Goal: Check status: Check status

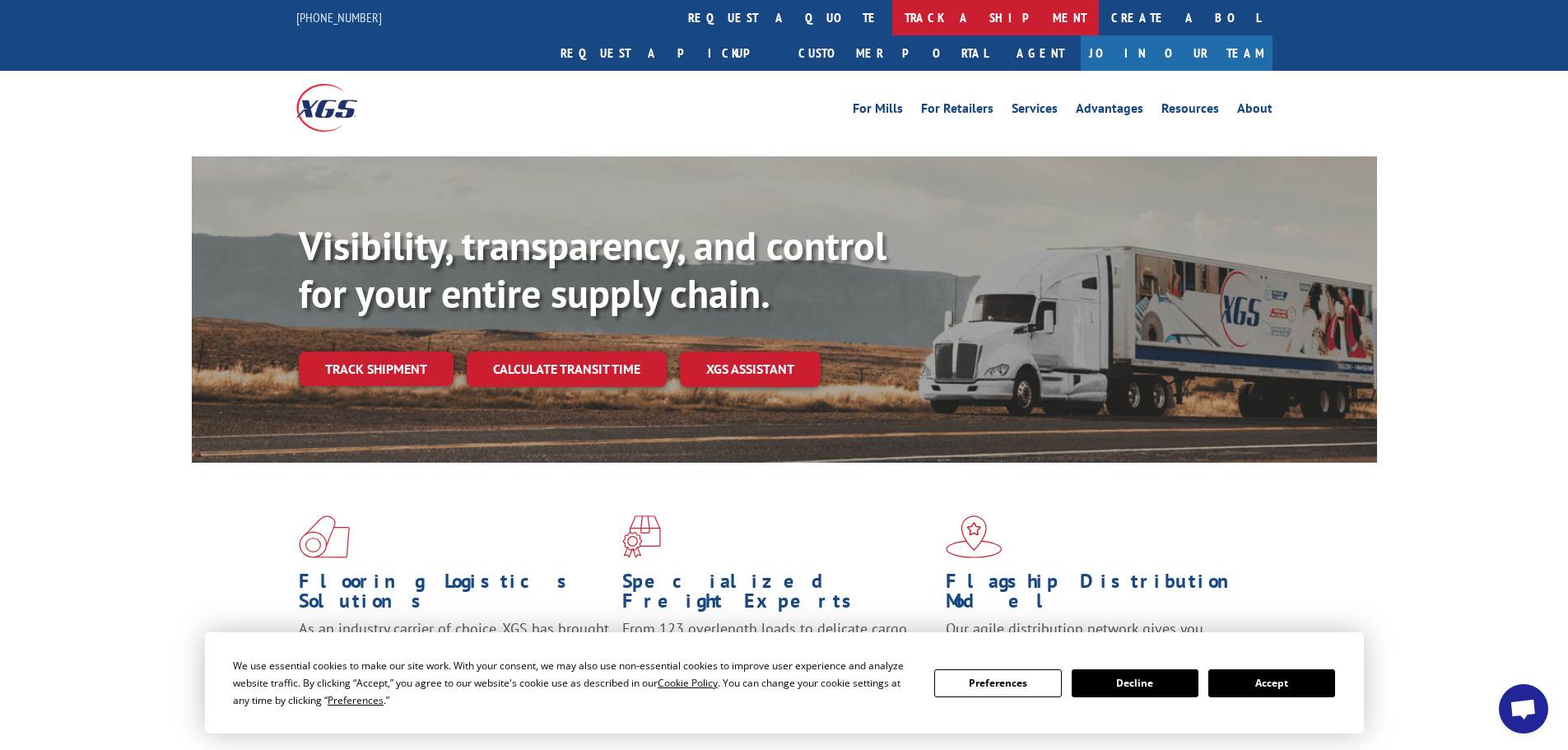
click at [892, 21] on link "track a shipment" at bounding box center [995, 17] width 207 height 36
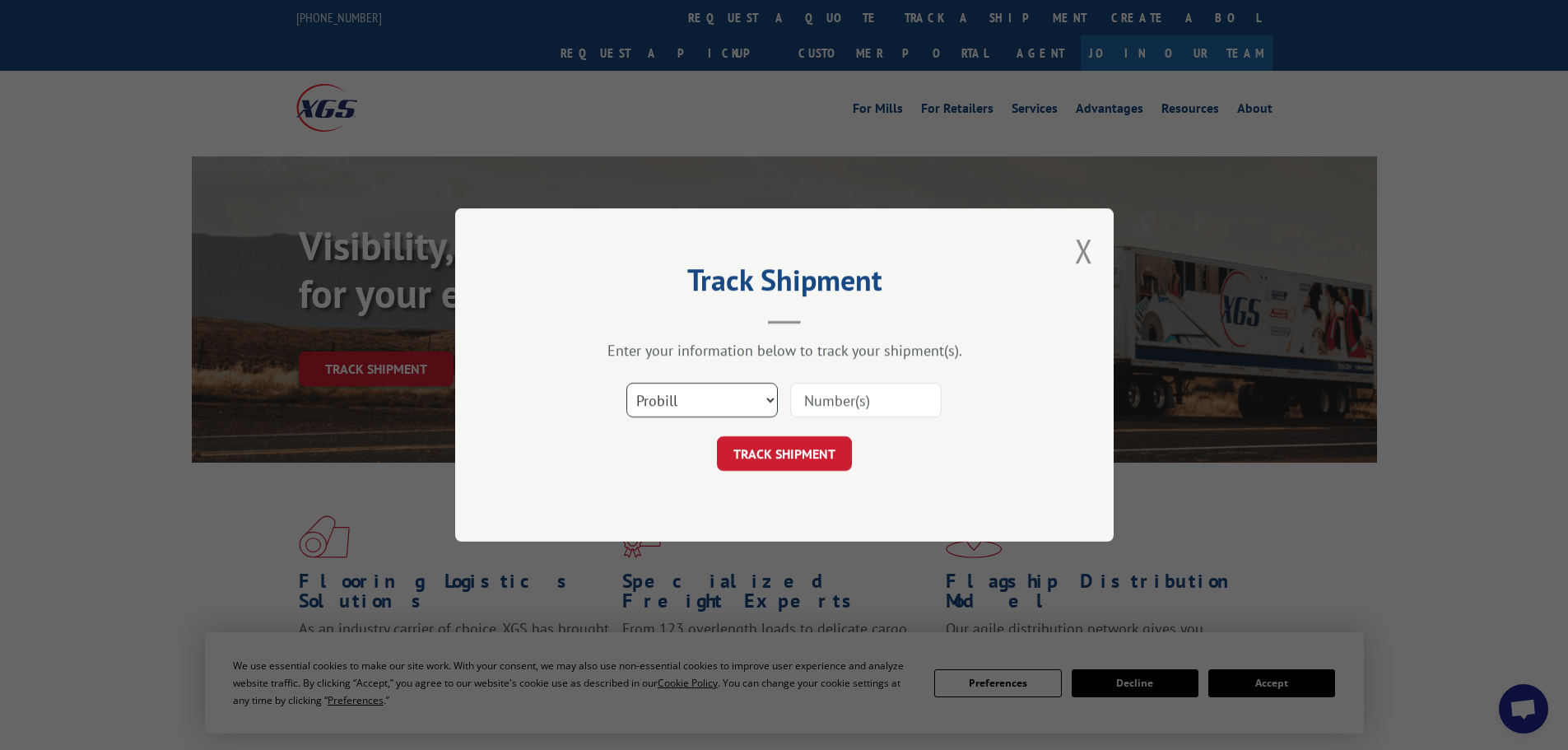
click at [723, 386] on select "Select category... Probill BOL PO" at bounding box center [702, 401] width 151 height 35
click at [810, 398] on input at bounding box center [866, 401] width 151 height 35
paste input "261465250827"
type input "261465250827"
click at [775, 448] on button "TRACK SHIPMENT" at bounding box center [784, 454] width 135 height 35
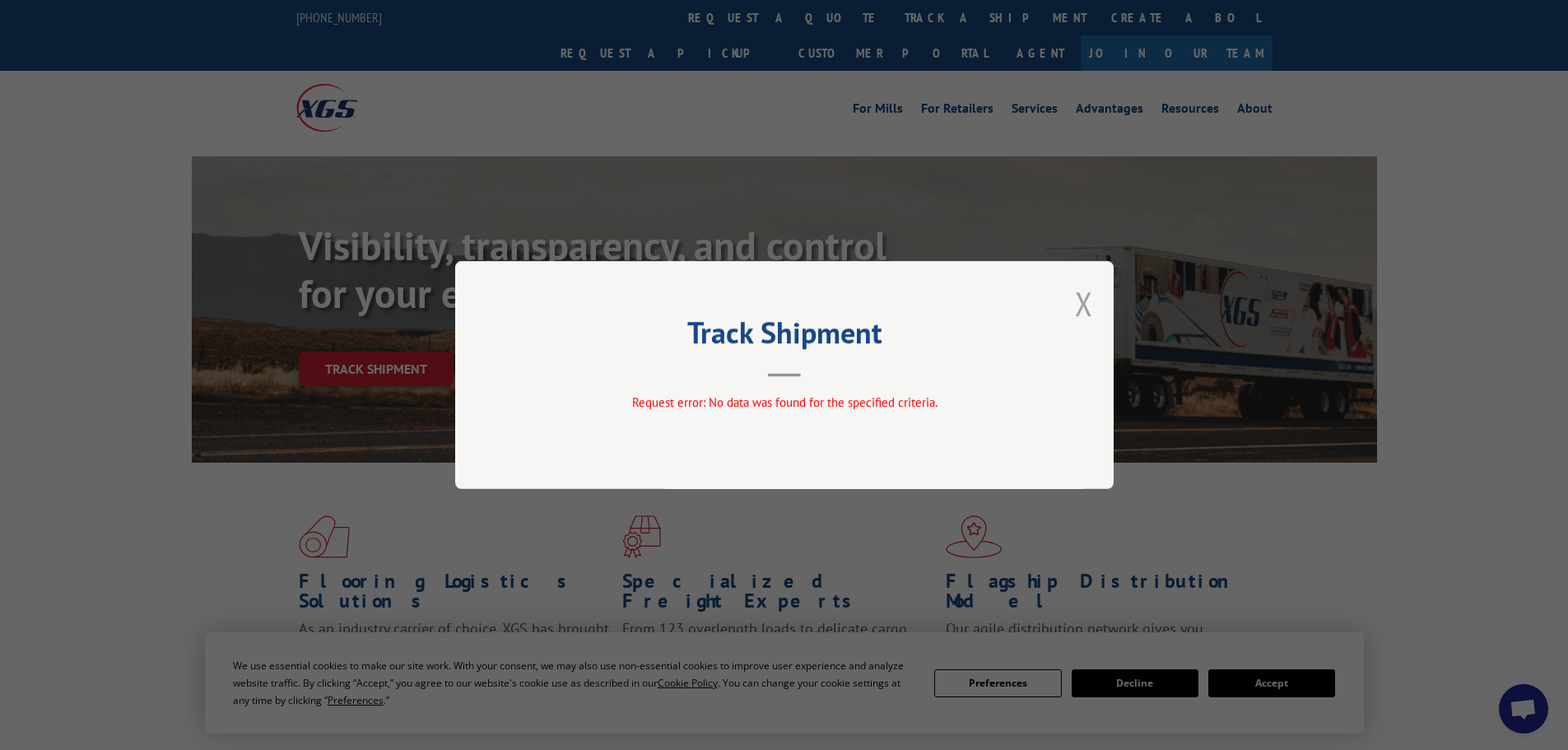
click at [1093, 313] on button "Close modal" at bounding box center [1084, 303] width 18 height 44
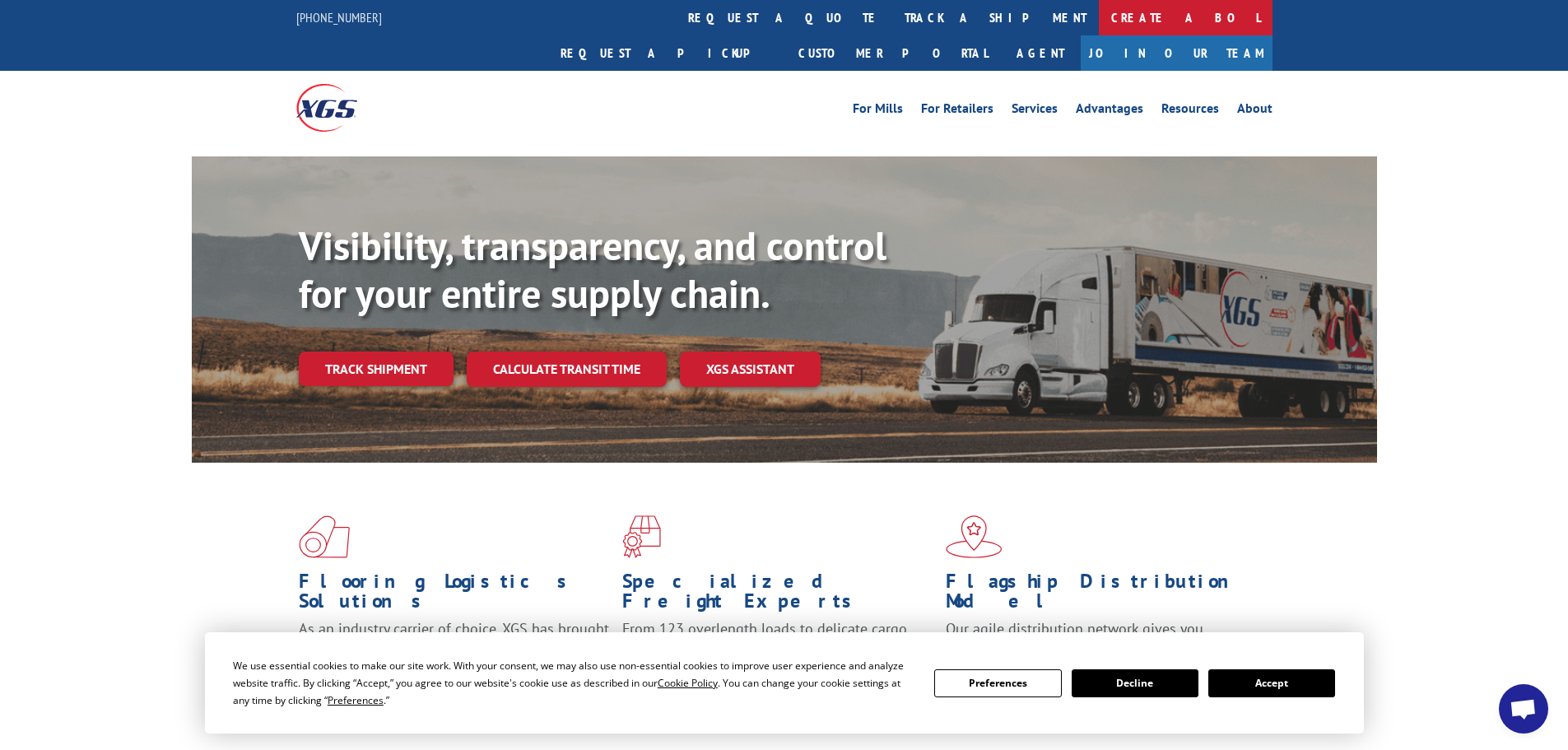
click at [1099, 12] on link "Create a BOL" at bounding box center [1185, 17] width 174 height 36
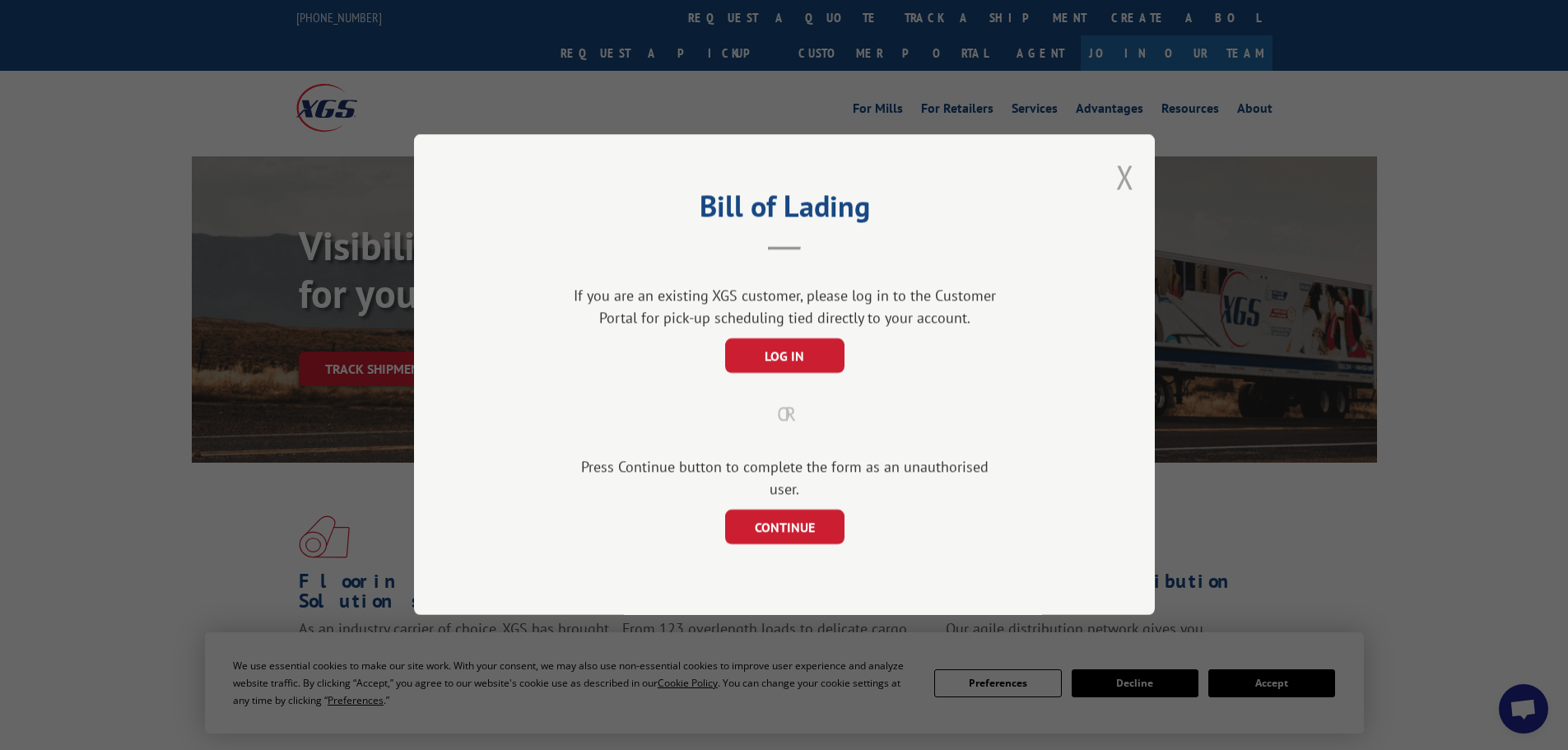
click at [1124, 198] on button "Close modal" at bounding box center [1125, 176] width 18 height 44
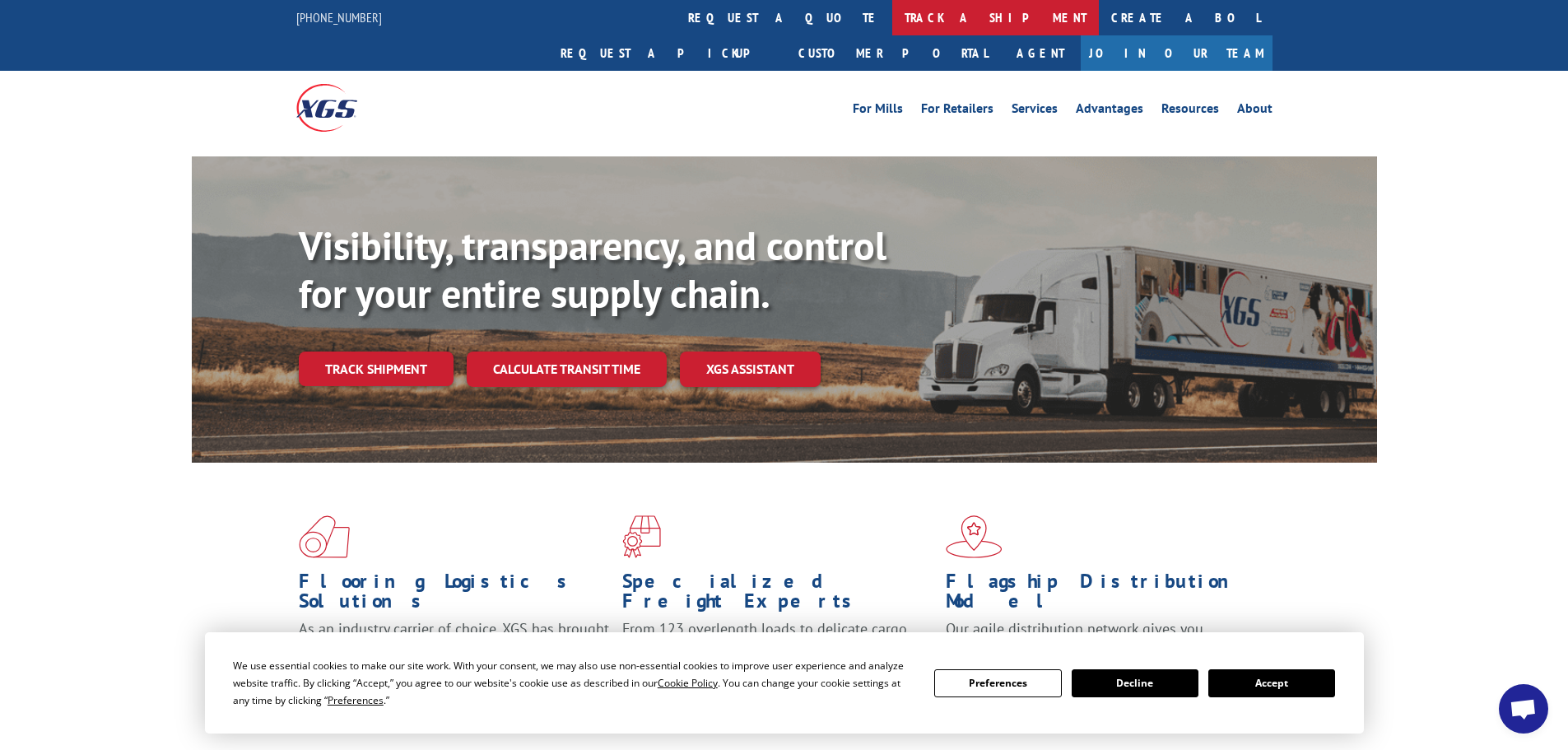
click at [892, 17] on link "track a shipment" at bounding box center [995, 17] width 207 height 36
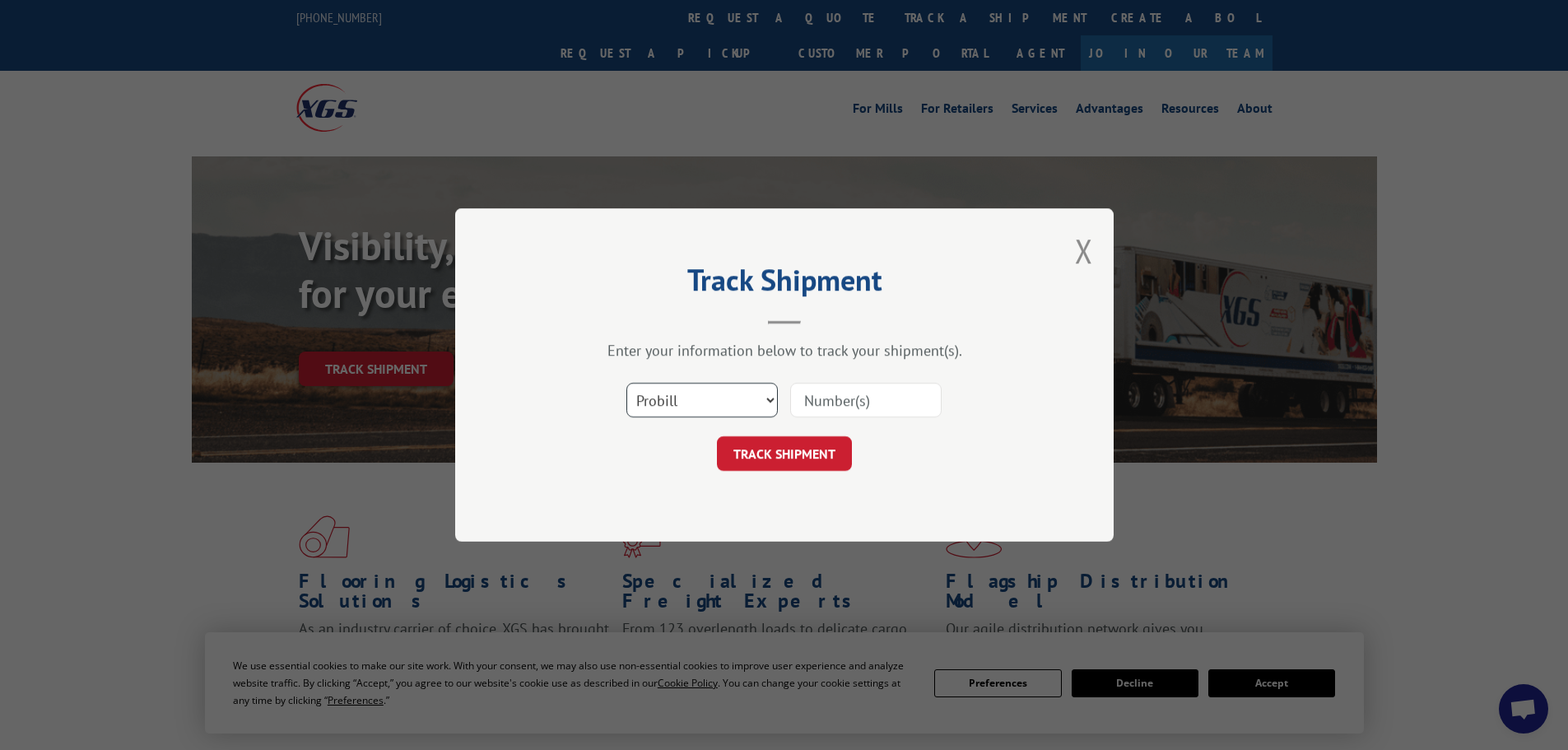
click at [725, 399] on select "Select category... Probill BOL PO" at bounding box center [702, 401] width 151 height 35
select select "bol"
click at [627, 383] on select "Select category... Probill BOL PO" at bounding box center [702, 401] width 151 height 35
click at [827, 397] on input at bounding box center [866, 401] width 151 height 35
click at [813, 397] on input at bounding box center [866, 401] width 151 height 35
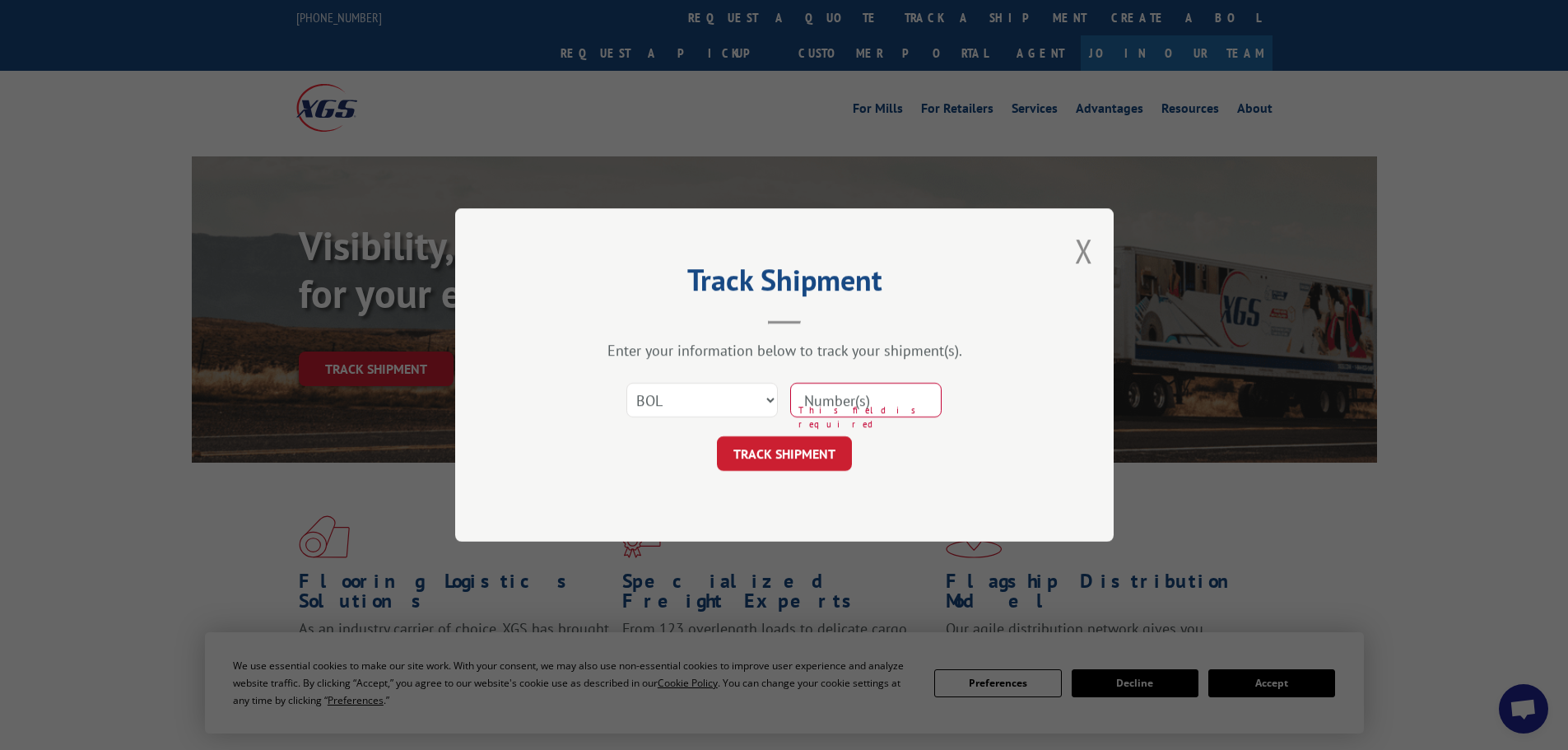
paste input "442713"
type input "442713"
click at [782, 450] on button "TRACK SHIPMENT" at bounding box center [784, 454] width 135 height 35
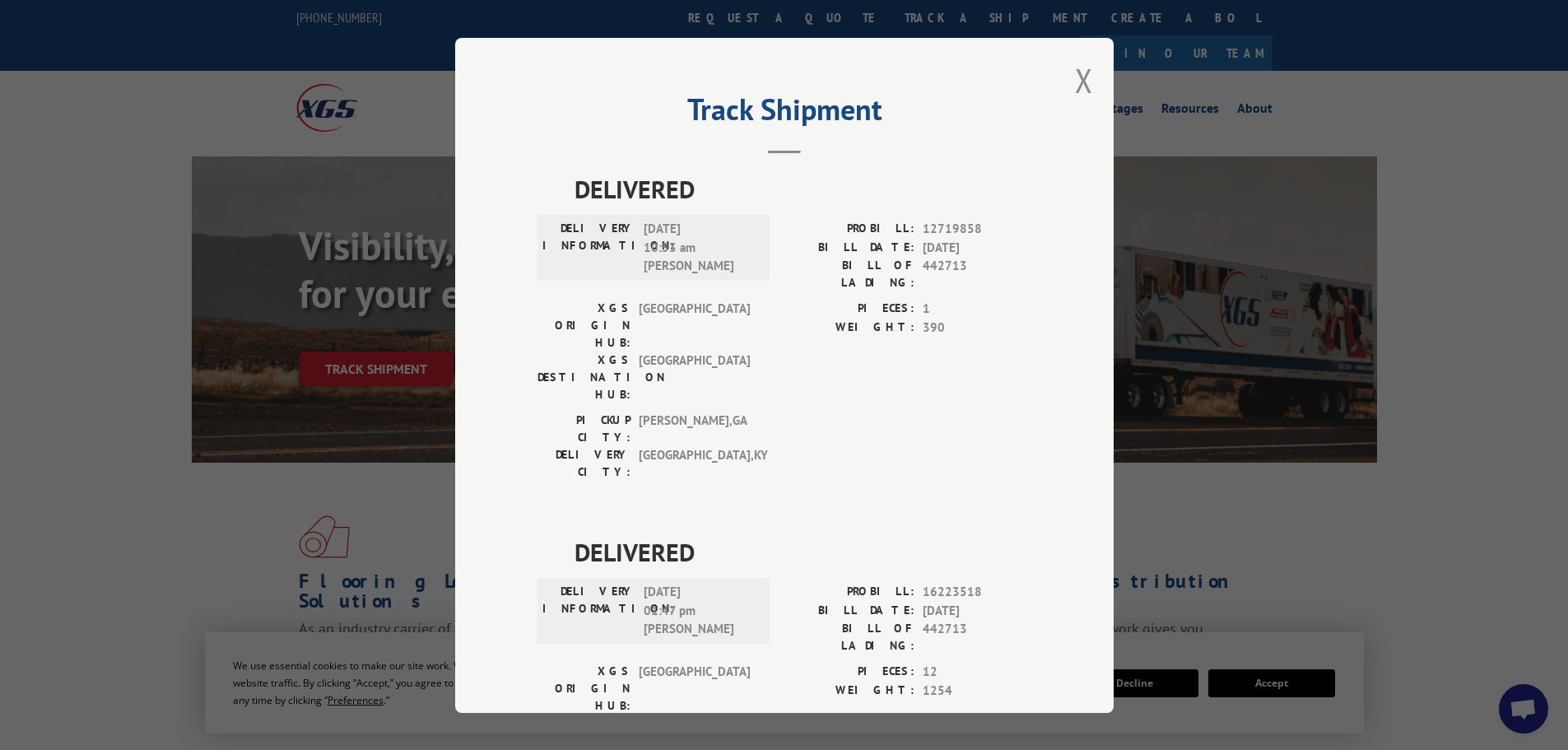
click at [1425, 371] on div "Track Shipment DELIVERED DELIVERY INFORMATION: [DATE] 10:53 am [PERSON_NAME] PR…" at bounding box center [784, 375] width 1568 height 750
click at [1083, 87] on button "Close modal" at bounding box center [1084, 80] width 18 height 44
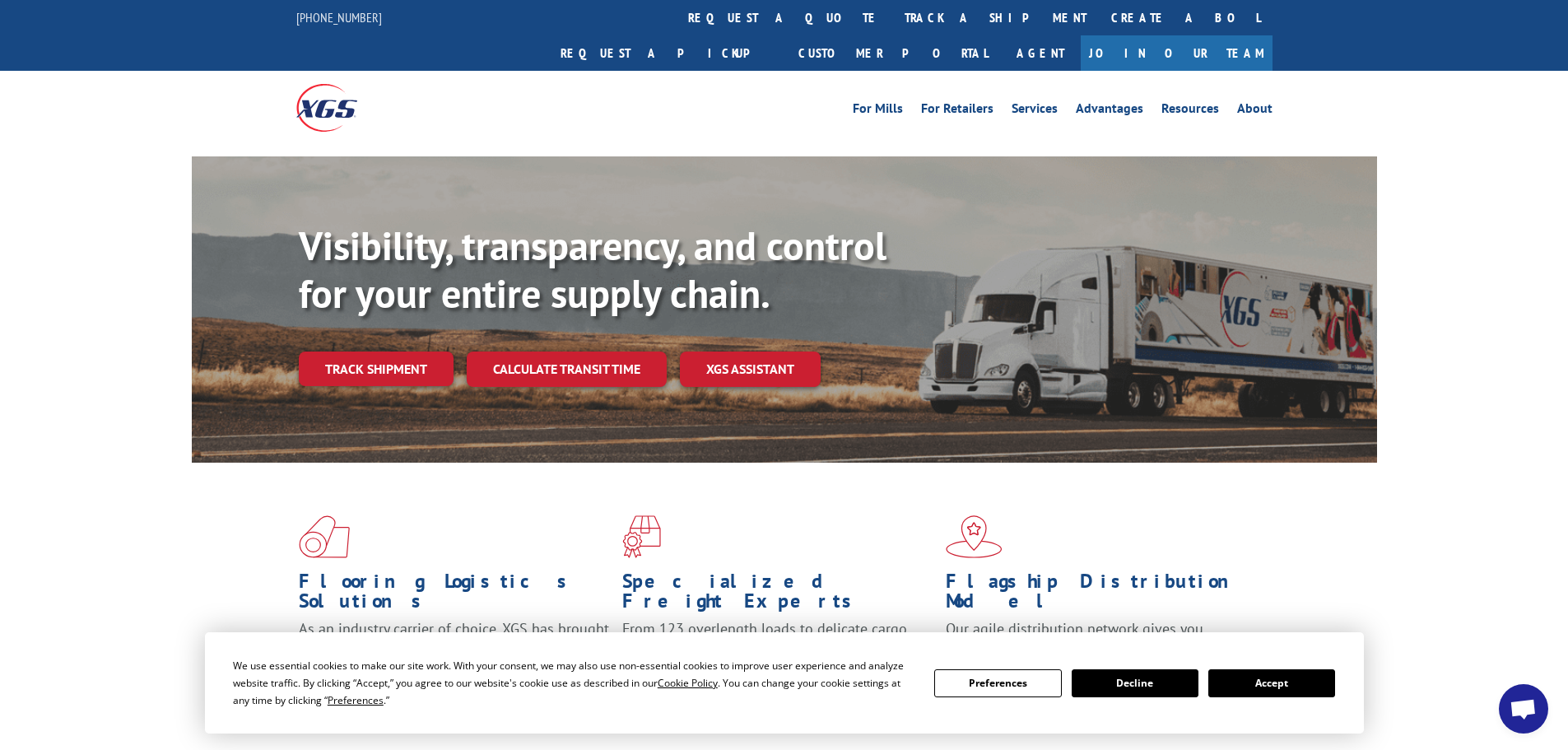
click at [892, 19] on link "track a shipment" at bounding box center [995, 17] width 207 height 36
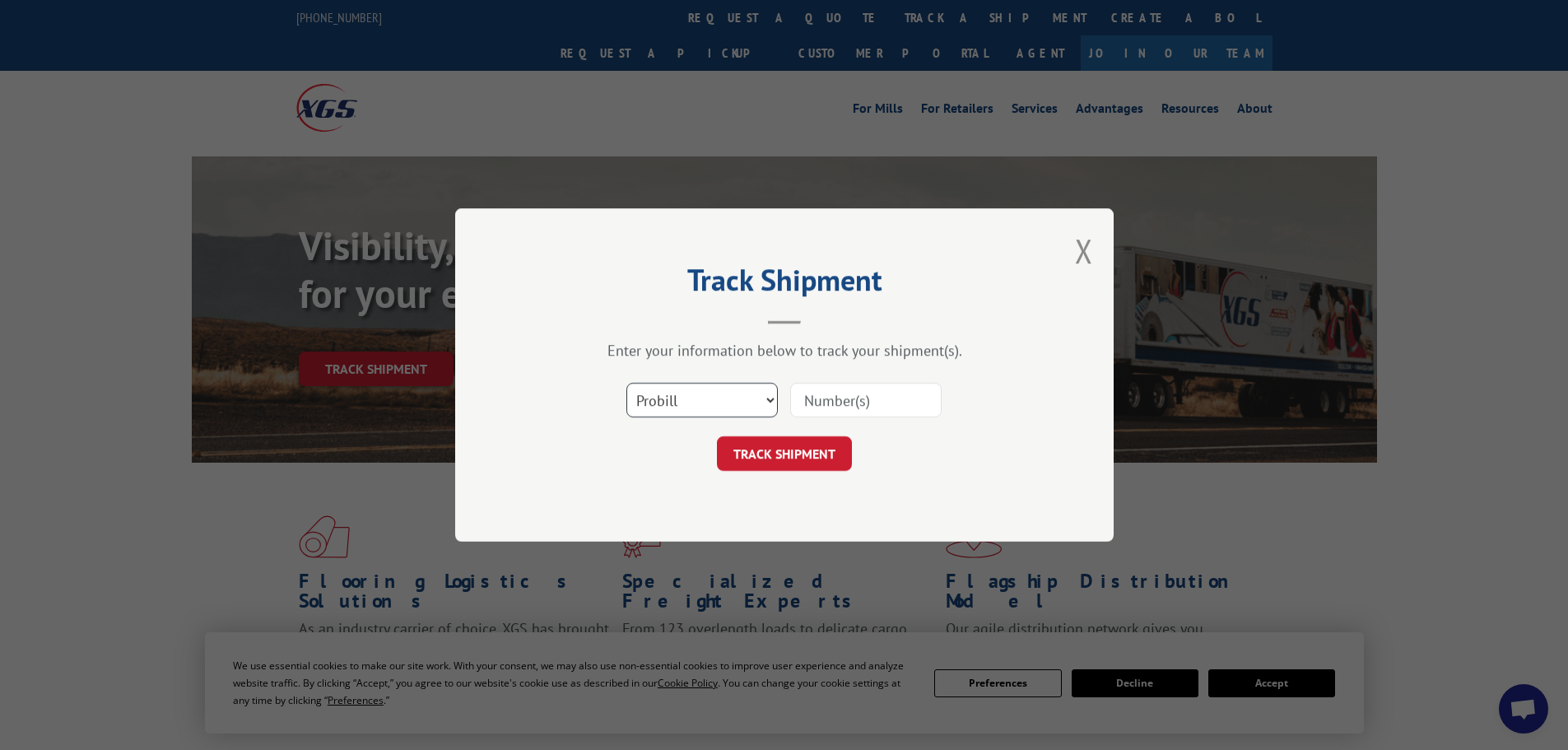
click at [669, 397] on select "Select category... Probill BOL PO" at bounding box center [702, 401] width 151 height 35
select select "po"
click at [627, 383] on select "Select category... Probill BOL PO" at bounding box center [702, 401] width 151 height 35
click at [817, 397] on input at bounding box center [866, 401] width 151 height 35
paste input "74515184"
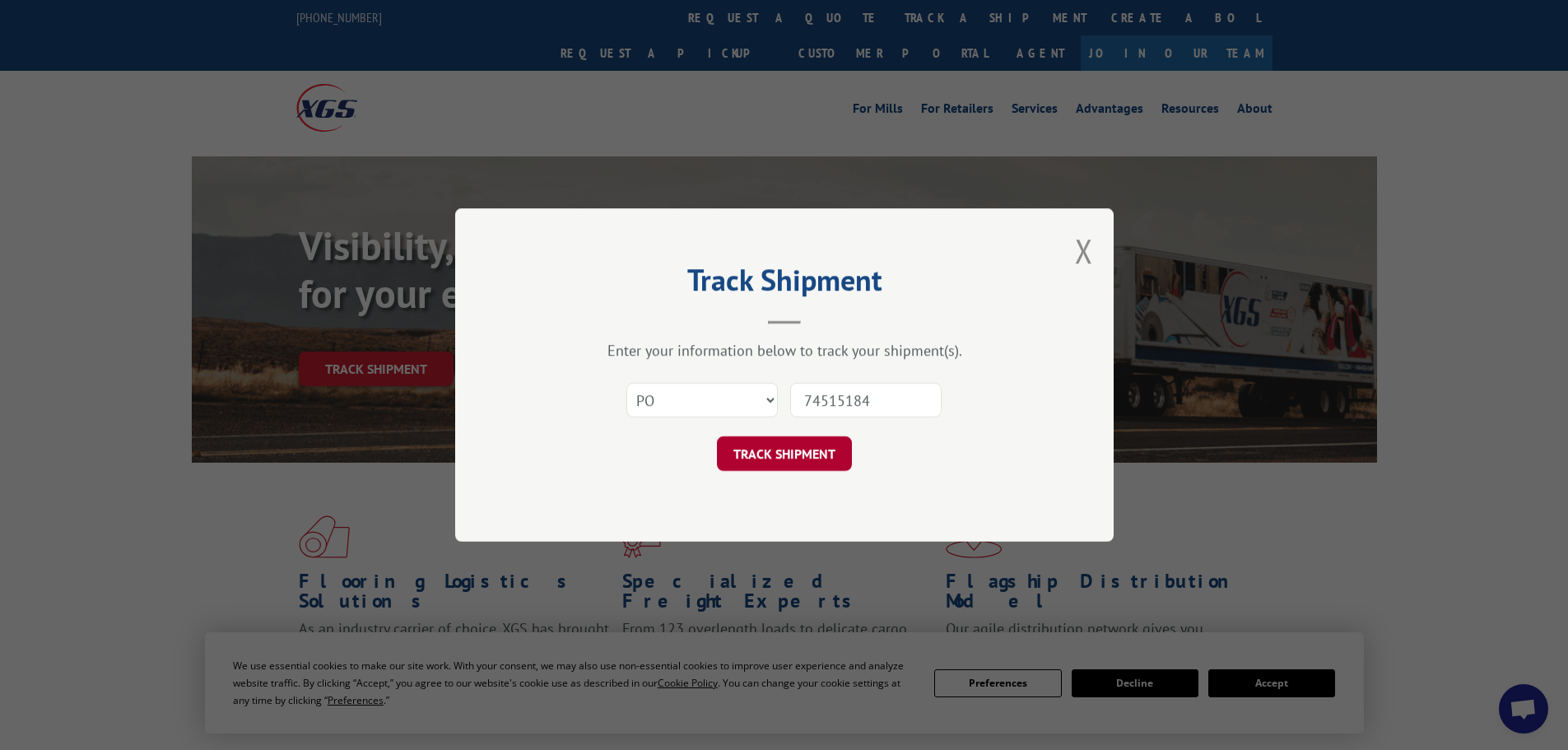
type input "74515184"
click at [790, 471] on button "TRACK SHIPMENT" at bounding box center [784, 454] width 135 height 35
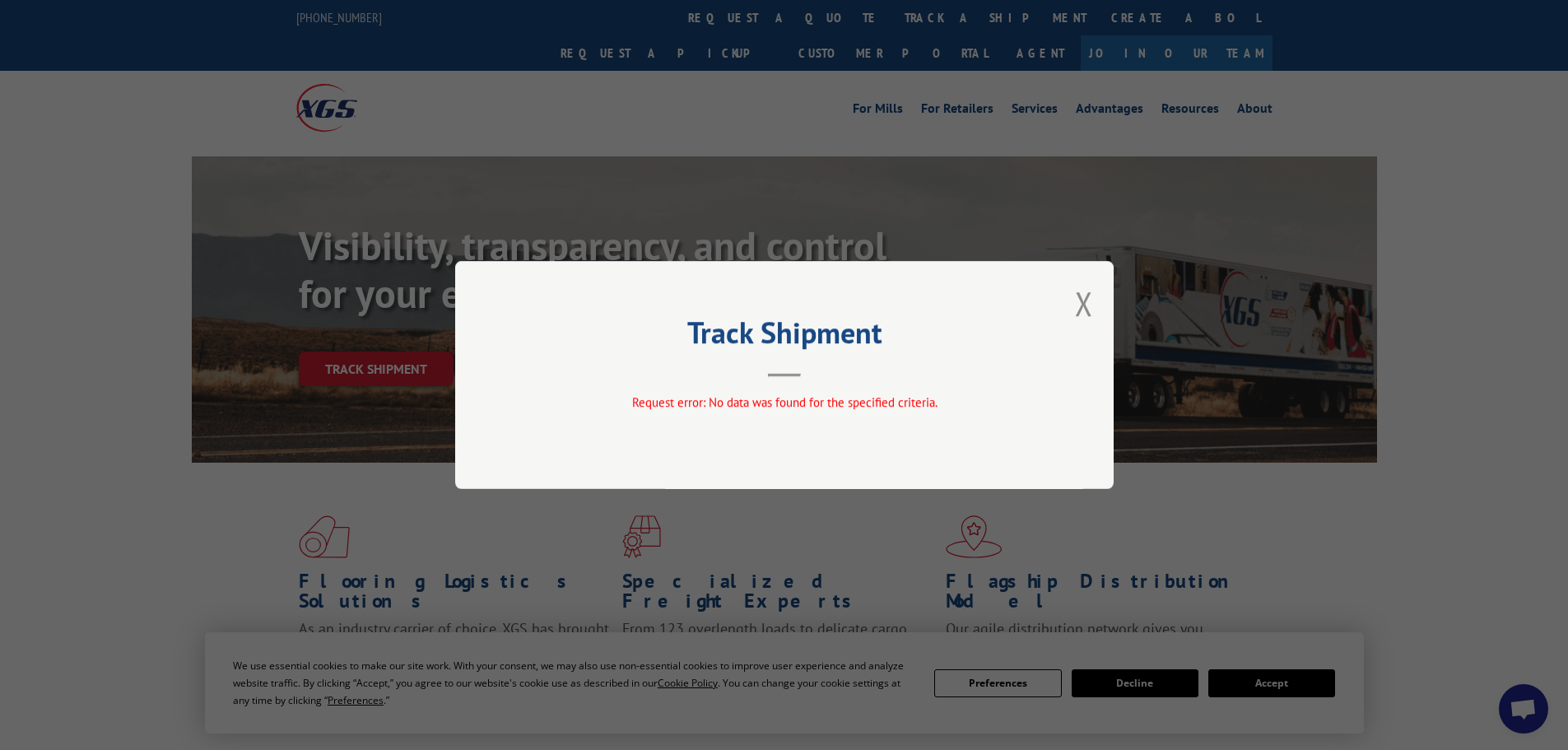
click at [1074, 301] on div "Track Shipment Request error: No data was found for the specified criteria." at bounding box center [784, 375] width 658 height 228
click at [1085, 307] on button "Close modal" at bounding box center [1084, 303] width 18 height 44
